Goal: Check status: Check status

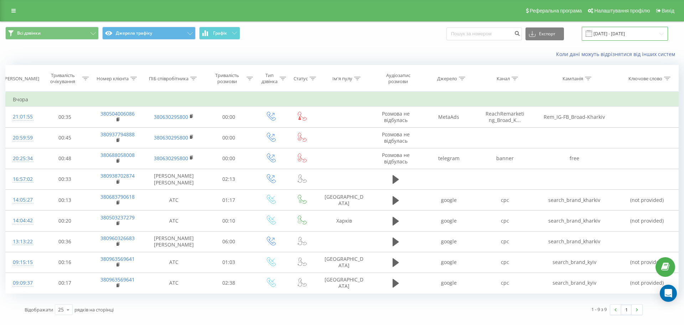
click at [612, 31] on input "[DATE] - [DATE]" at bounding box center [625, 34] width 86 height 14
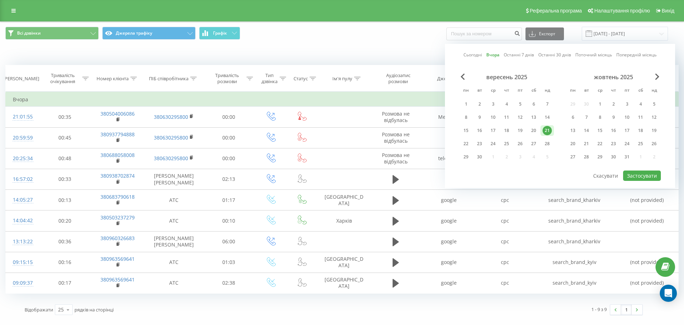
click at [548, 130] on div "21" at bounding box center [547, 130] width 9 height 9
click at [642, 175] on button "Застосувати" at bounding box center [642, 175] width 38 height 10
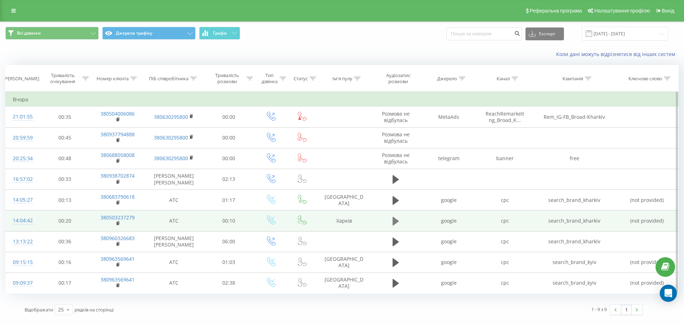
click at [396, 222] on icon at bounding box center [396, 221] width 6 height 9
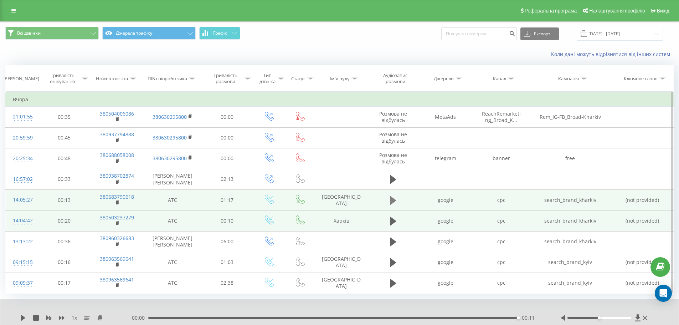
click at [388, 200] on button at bounding box center [393, 200] width 11 height 11
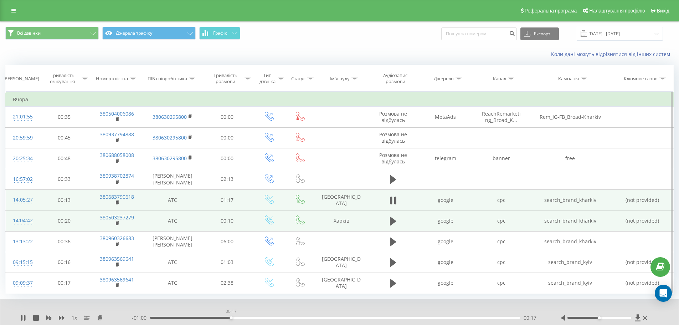
click at [231, 317] on div "00:17" at bounding box center [335, 317] width 370 height 2
drag, startPoint x: 601, startPoint y: 317, endPoint x: 631, endPoint y: 317, distance: 30.3
click at [631, 317] on div at bounding box center [599, 317] width 64 height 2
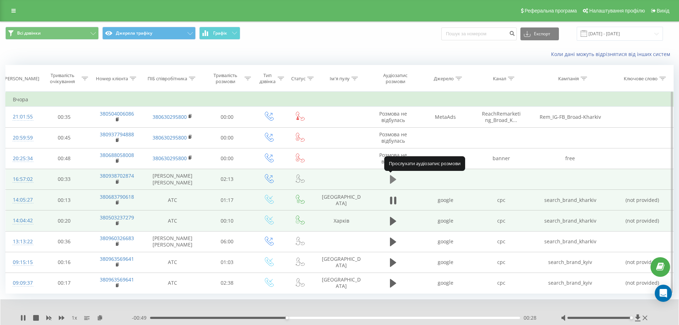
click at [396, 180] on icon at bounding box center [393, 179] width 6 height 9
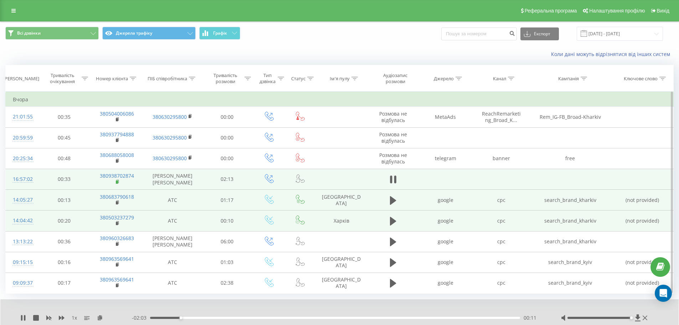
click at [116, 180] on rect at bounding box center [117, 181] width 2 height 3
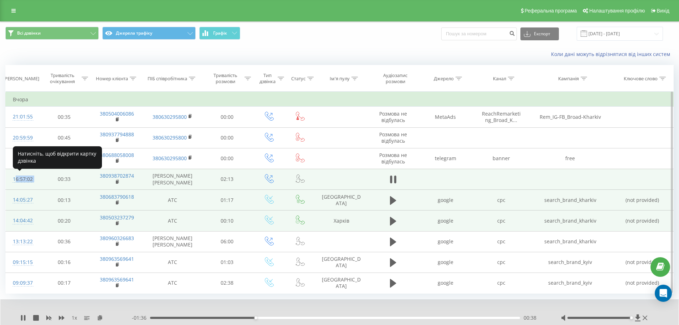
click at [13, 182] on tr "16:57:02 00:33 380938702874 [PERSON_NAME] Д 02:13" at bounding box center [340, 179] width 668 height 21
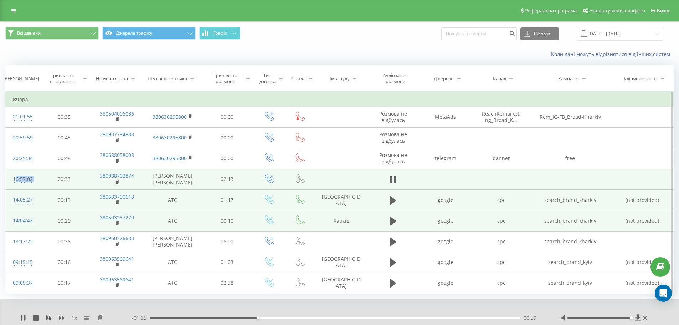
copy div "16:57:02"
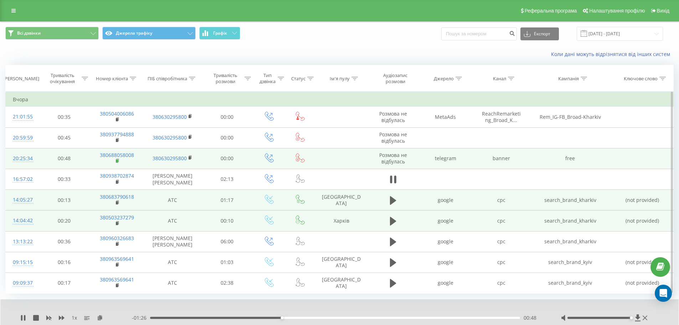
click at [116, 159] on icon at bounding box center [118, 160] width 4 height 5
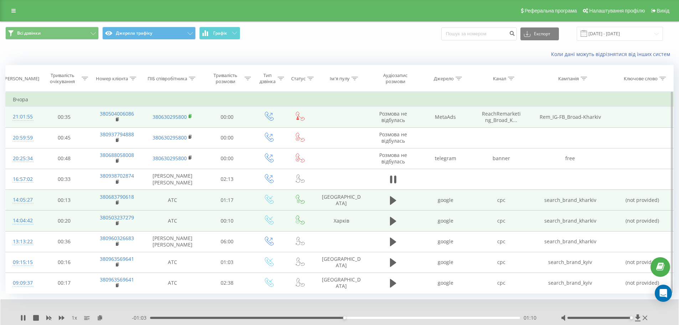
click at [190, 117] on rect at bounding box center [190, 116] width 2 height 3
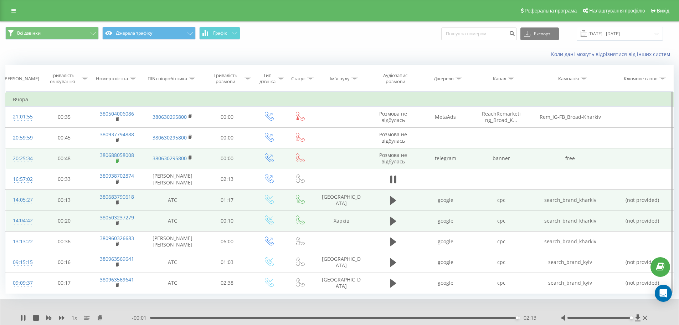
click at [117, 161] on rect at bounding box center [117, 160] width 2 height 3
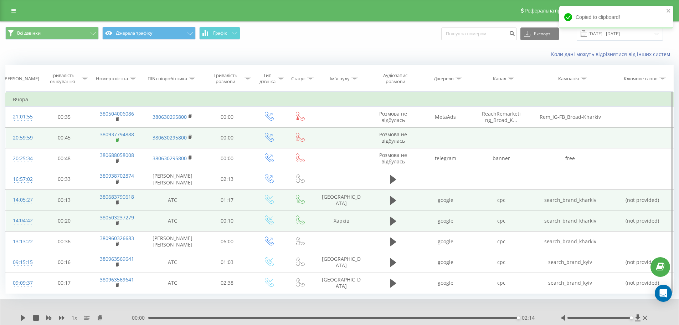
click at [116, 139] on rect at bounding box center [117, 140] width 2 height 3
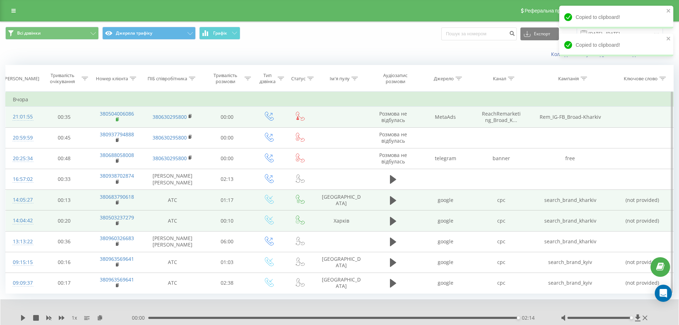
click at [117, 120] on rect at bounding box center [117, 119] width 2 height 3
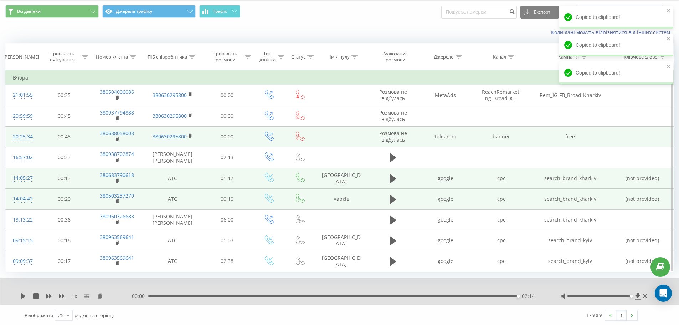
scroll to position [23, 0]
